Goal: Find specific page/section: Find specific page/section

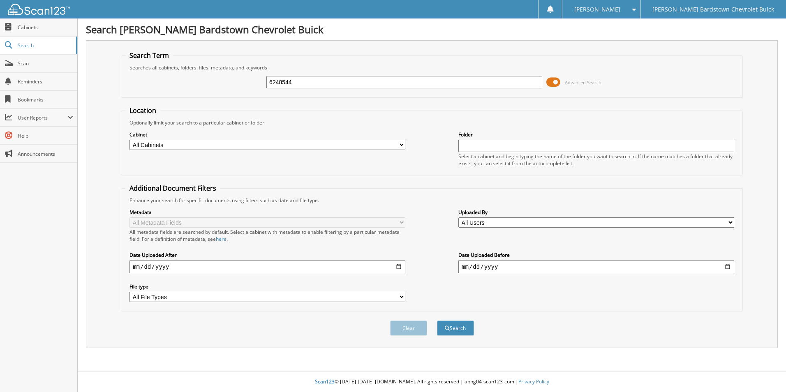
type input "6248544"
click at [437, 321] on button "Search" at bounding box center [455, 328] width 37 height 15
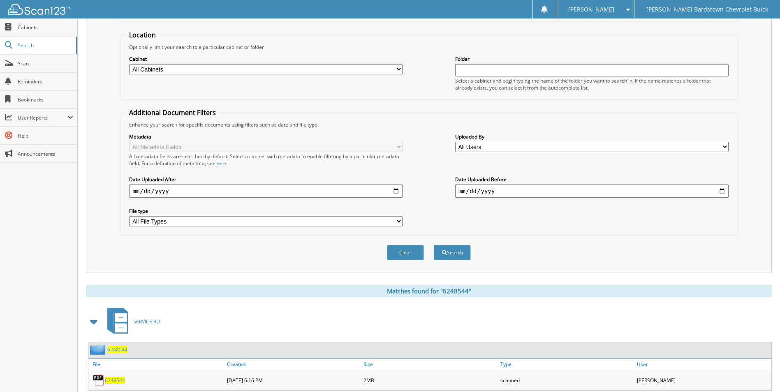
scroll to position [100, 0]
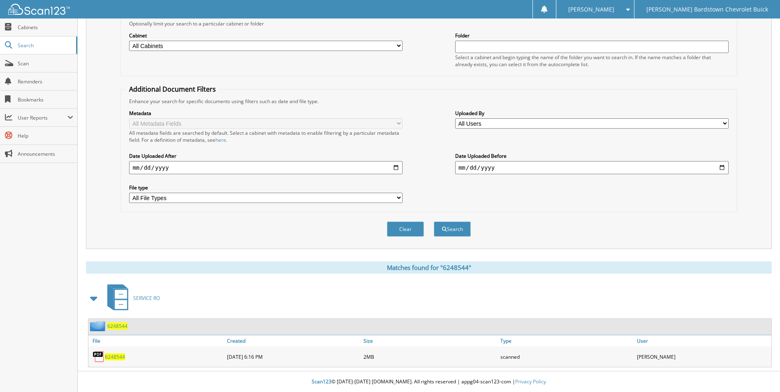
click at [117, 325] on span "6248544" at bounding box center [117, 326] width 20 height 7
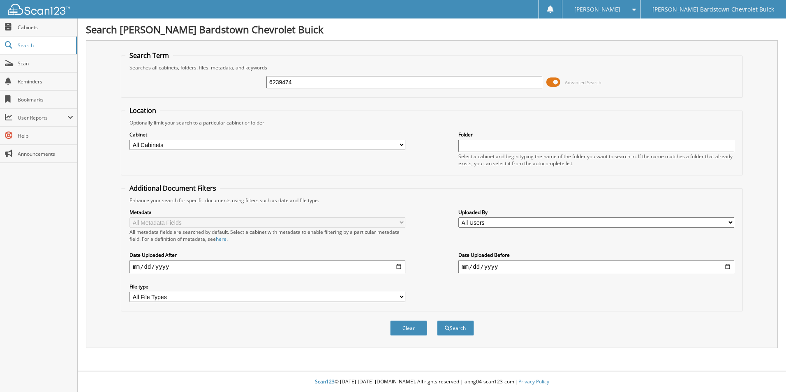
type input "6239474"
click at [437, 321] on button "Search" at bounding box center [455, 328] width 37 height 15
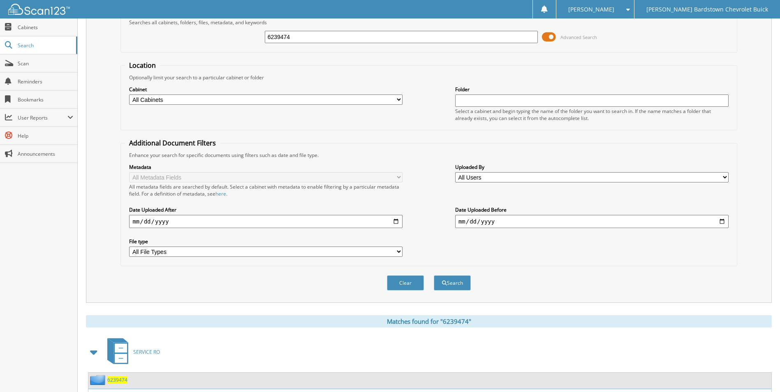
scroll to position [100, 0]
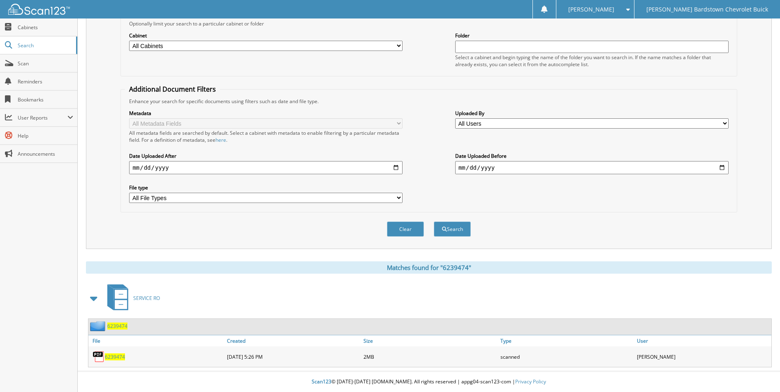
drag, startPoint x: 114, startPoint y: 321, endPoint x: 115, endPoint y: 326, distance: 5.6
click at [114, 322] on div "6239474" at bounding box center [429, 327] width 683 height 16
click at [115, 326] on span "6239474" at bounding box center [117, 326] width 20 height 7
